Goal: Task Accomplishment & Management: Manage account settings

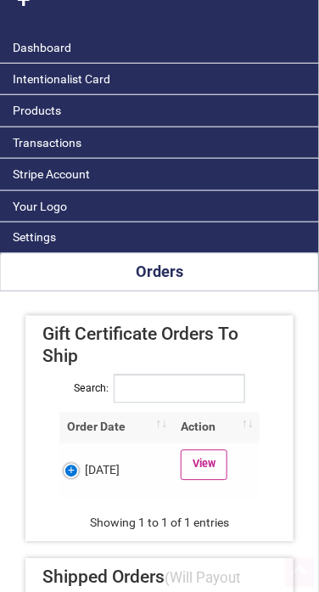
scroll to position [99, 0]
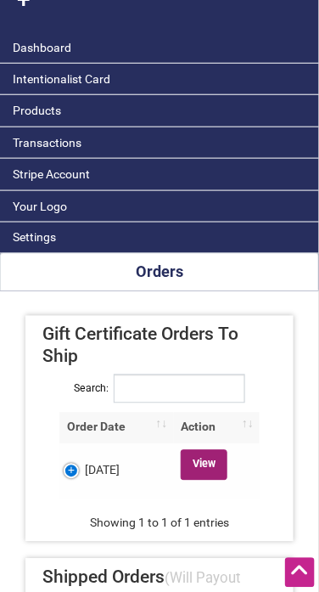
click at [215, 452] on link "View" at bounding box center [204, 465] width 46 height 31
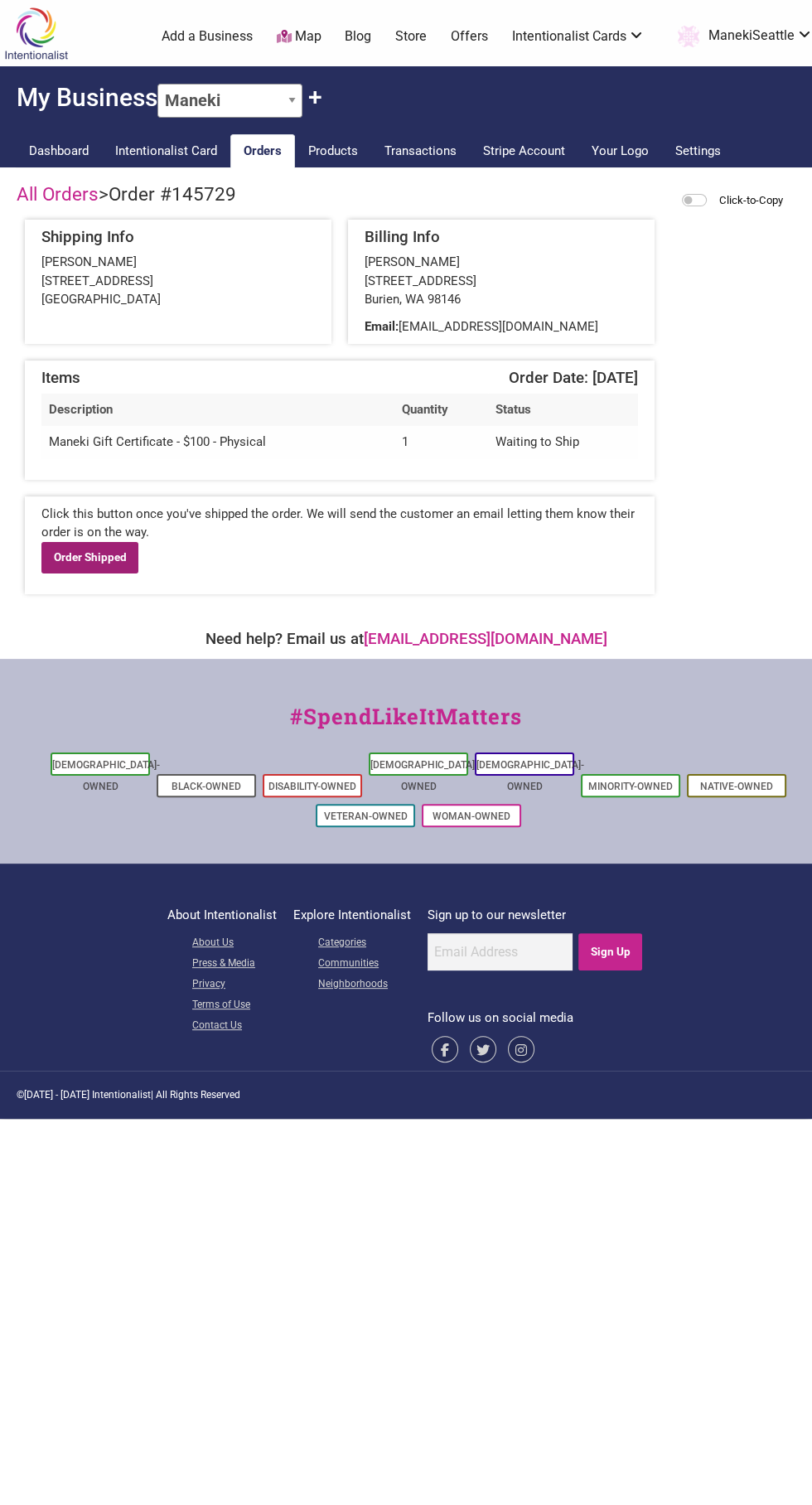
click at [124, 552] on link "Order Shipped" at bounding box center [89, 558] width 97 height 31
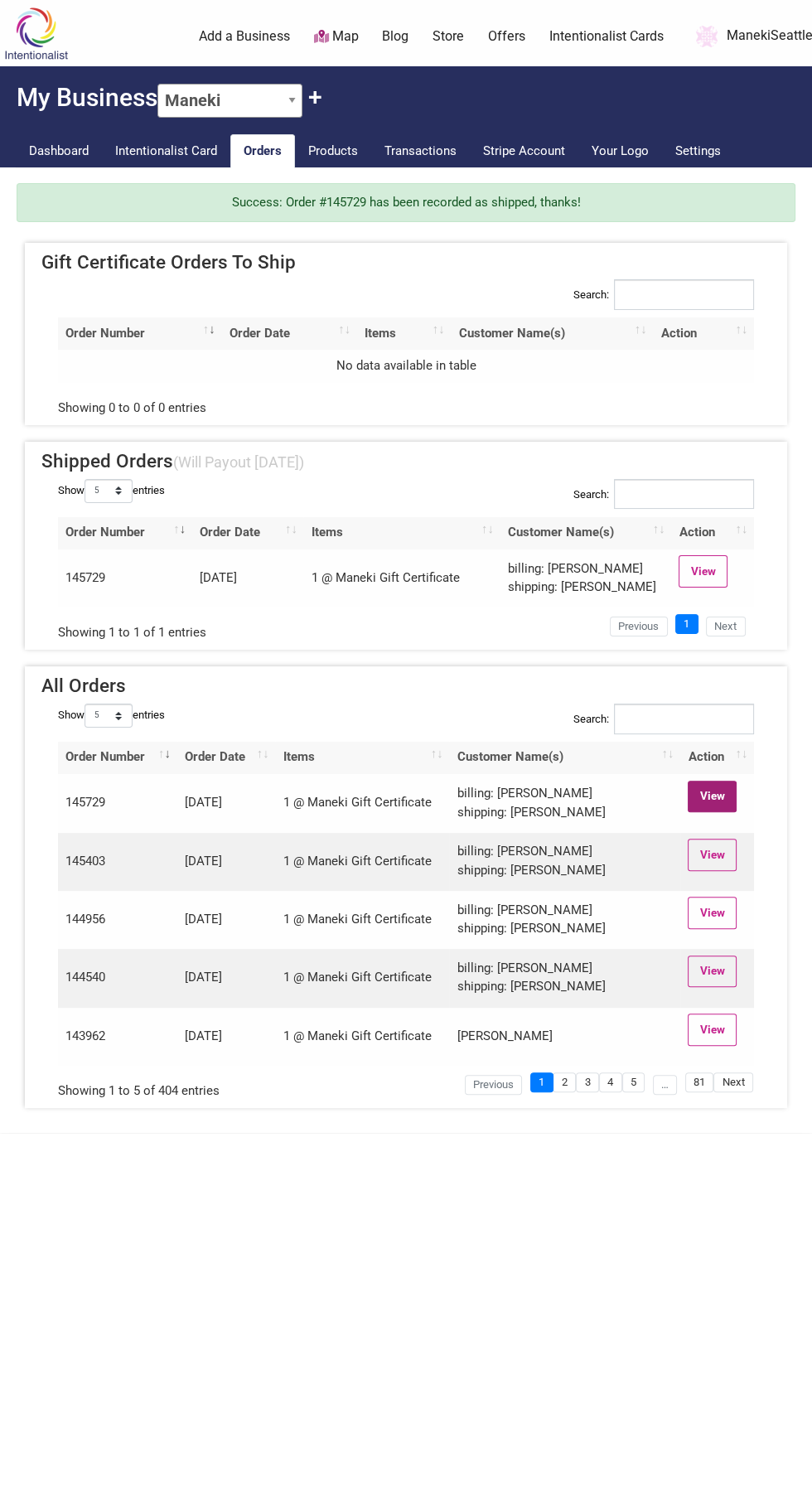
click at [712, 795] on link "View" at bounding box center [712, 796] width 49 height 31
